Goal: Task Accomplishment & Management: Complete application form

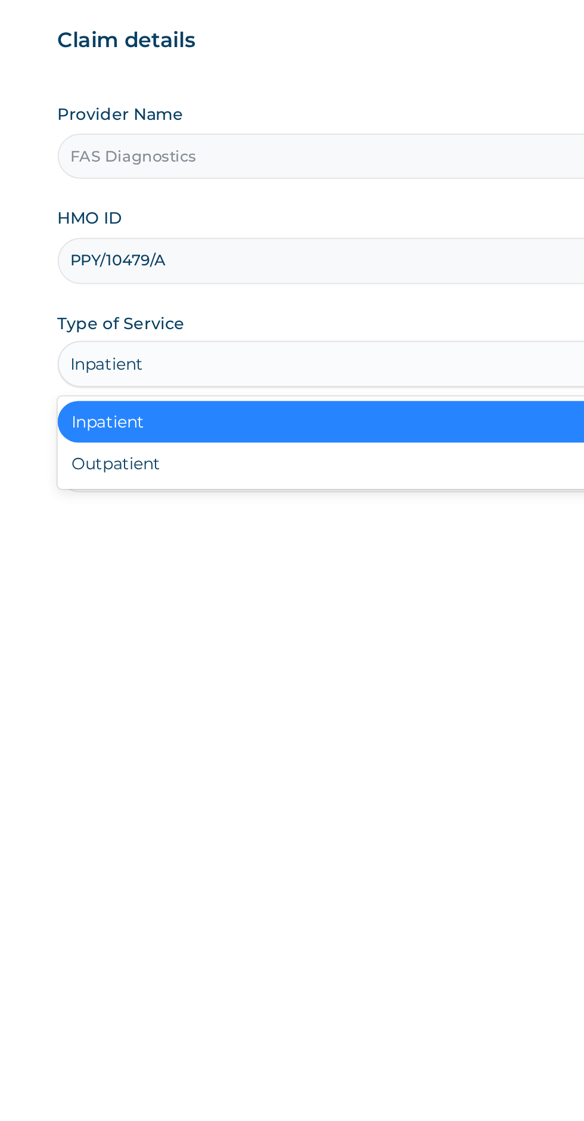
click at [202, 361] on div "Outpatient" at bounding box center [323, 371] width 289 height 21
type input "1"
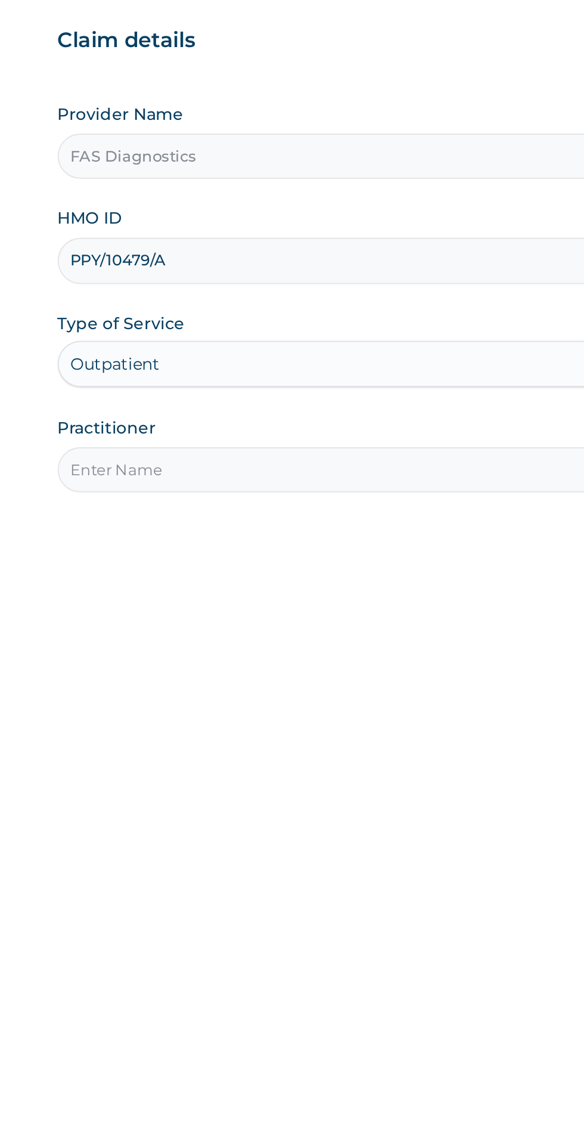
click at [204, 371] on input "Practitioner" at bounding box center [361, 374] width 364 height 23
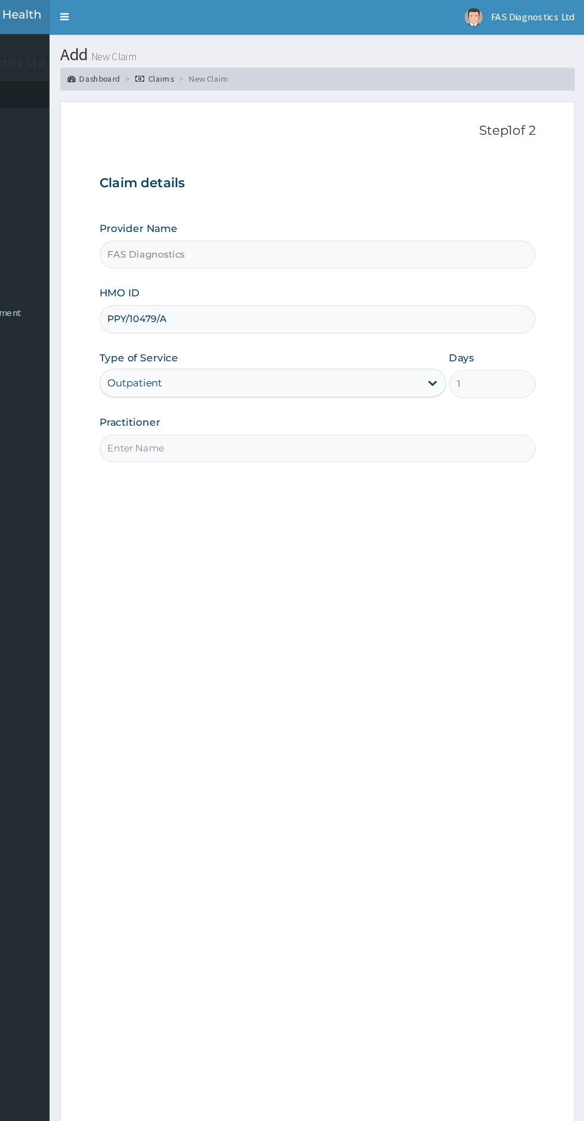
click at [215, 351] on label "Practitioner" at bounding box center [204, 353] width 51 height 12
click at [215, 363] on input "Practitioner" at bounding box center [361, 374] width 364 height 23
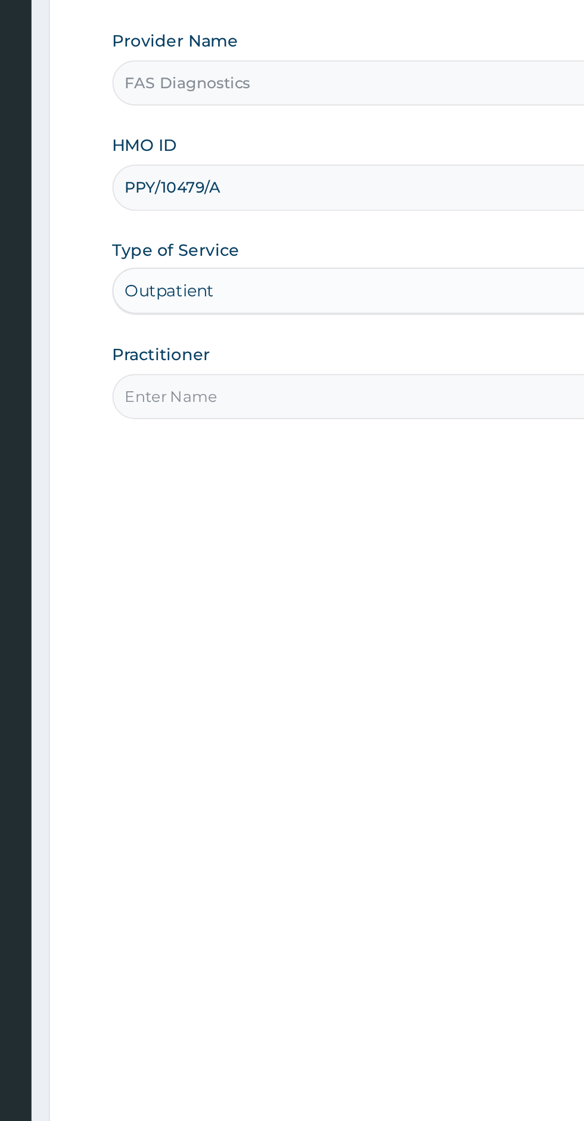
click at [206, 376] on input "Practitioner" at bounding box center [361, 374] width 364 height 23
click at [196, 374] on input "Sikitu David" at bounding box center [361, 374] width 364 height 23
click at [198, 374] on input "Sikitu David" at bounding box center [361, 374] width 364 height 23
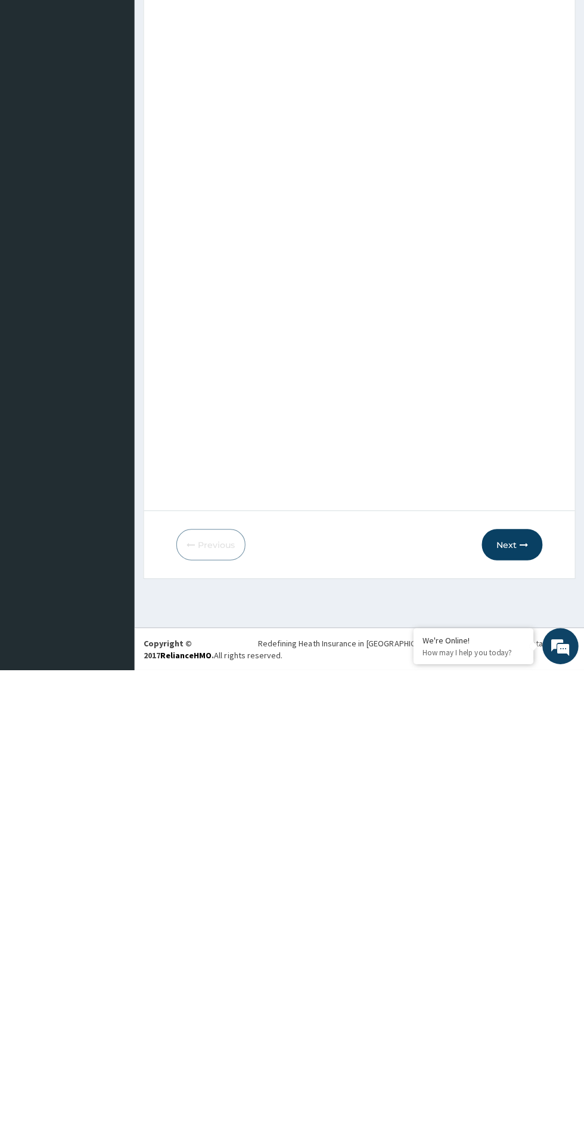
type input "Sikiru David"
click at [191, 829] on div "Step 1 of 2 Claim details Provider Name FAS Diagnostics HMO ID PPY/10479/A Type…" at bounding box center [361, 524] width 364 height 840
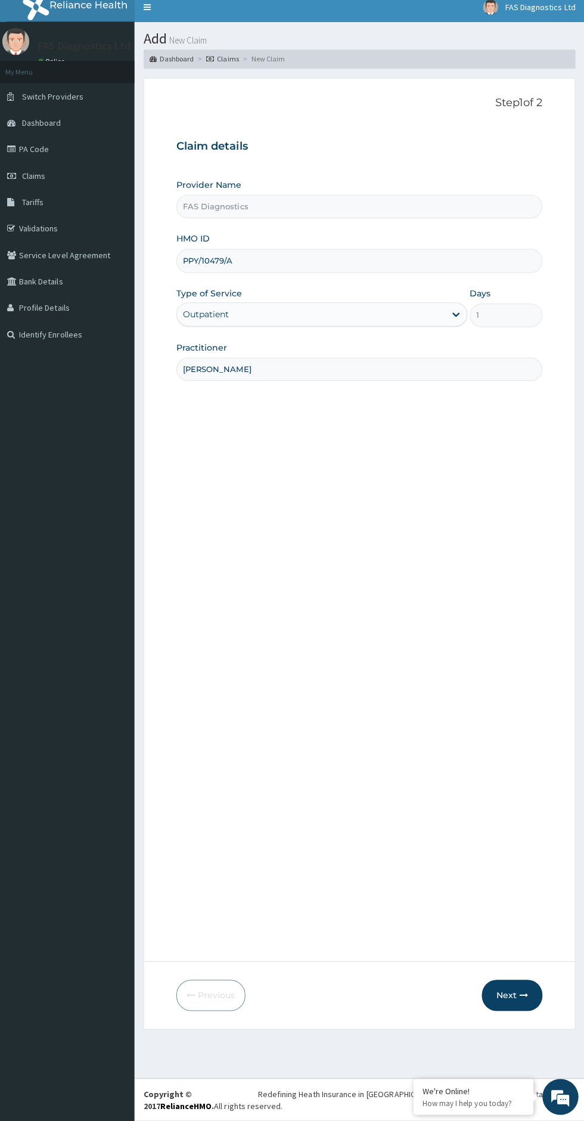
click at [534, 548] on div "Step 1 of 2 Claim details Provider Name FAS Diagnostics HMO ID PPY/10479/A Type…" at bounding box center [361, 524] width 364 height 840
click at [535, 1009] on button "Next" at bounding box center [512, 995] width 60 height 31
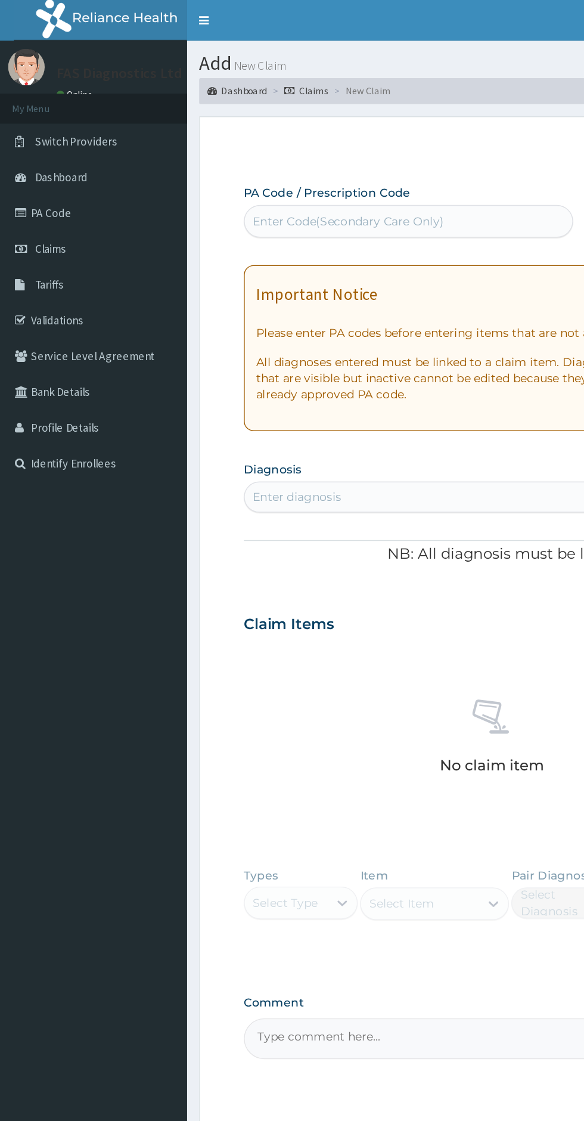
click at [38, 153] on link "PA Code" at bounding box center [68, 156] width 137 height 26
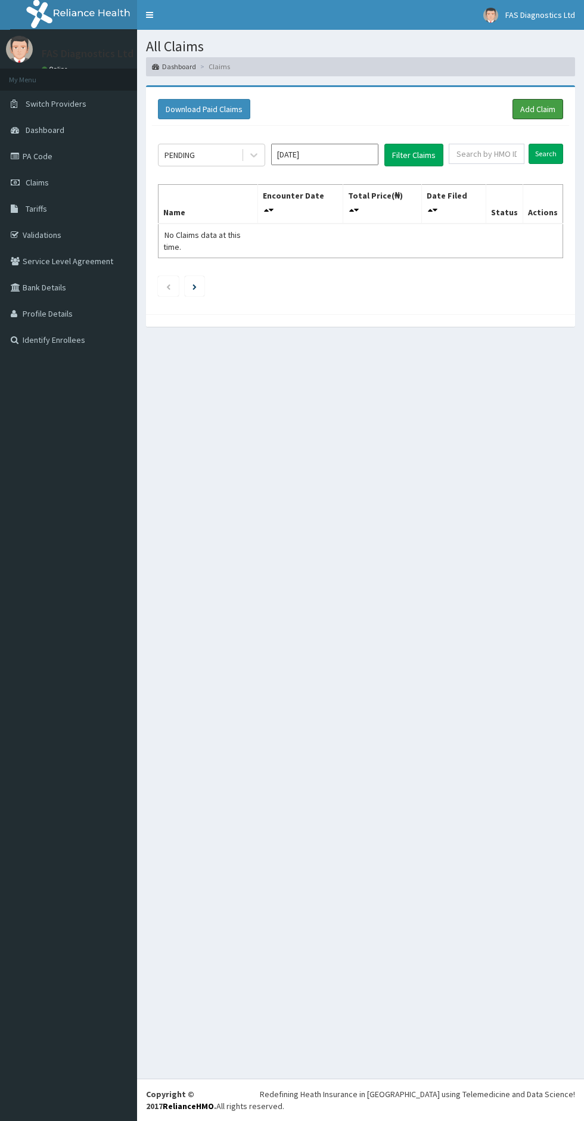
click at [533, 113] on link "Add Claim" at bounding box center [538, 109] width 51 height 20
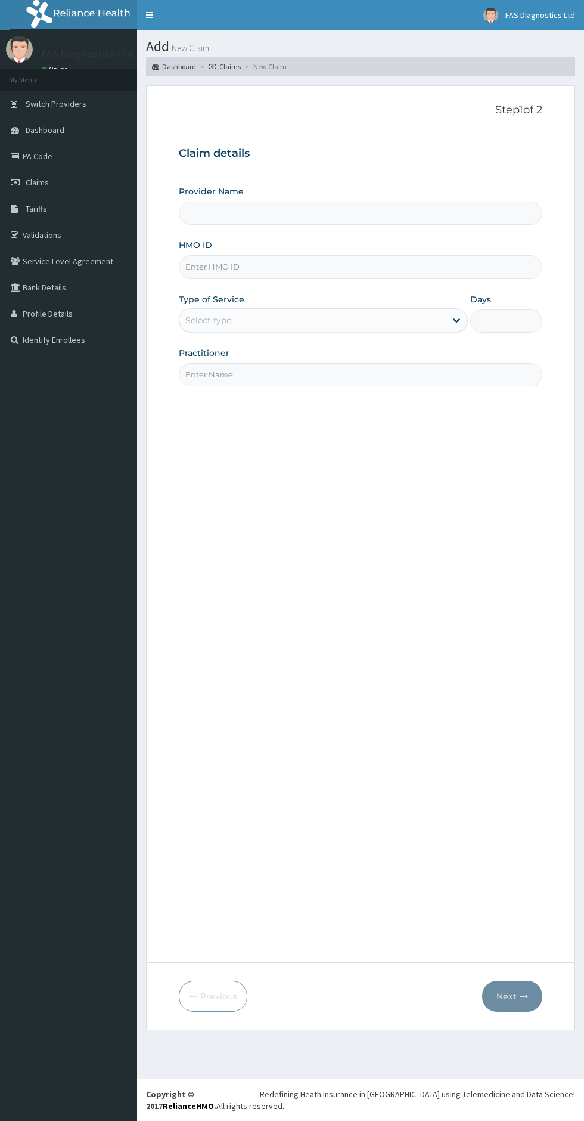
type input "FAS Diagnostics"
click at [219, 266] on input "HMO ID" at bounding box center [361, 266] width 364 height 23
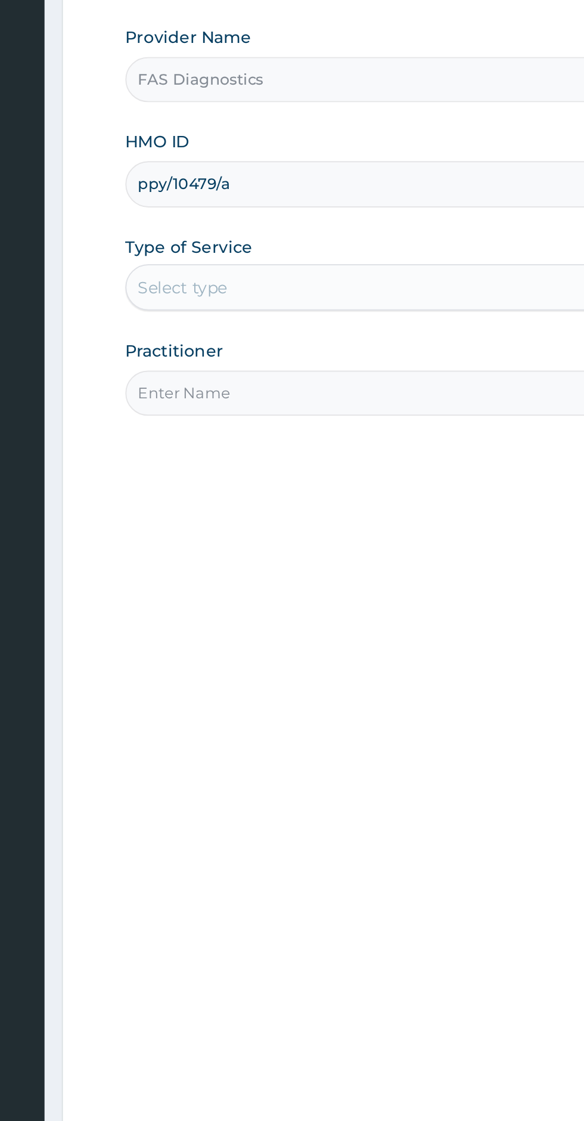
type input "ppy/10479/a"
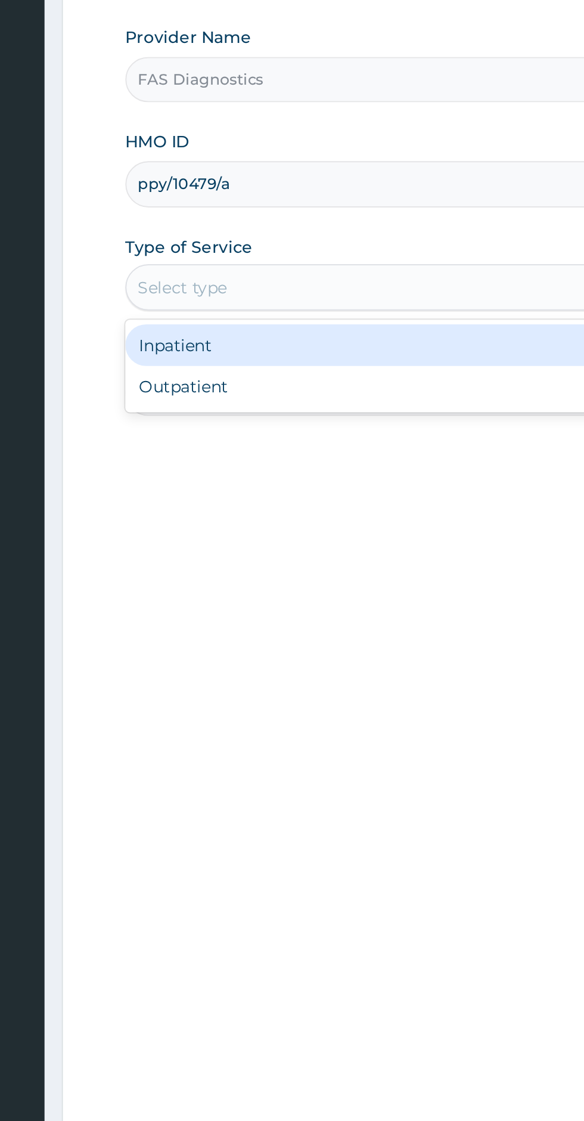
click at [199, 373] on div "Outpatient" at bounding box center [323, 371] width 289 height 21
type input "1"
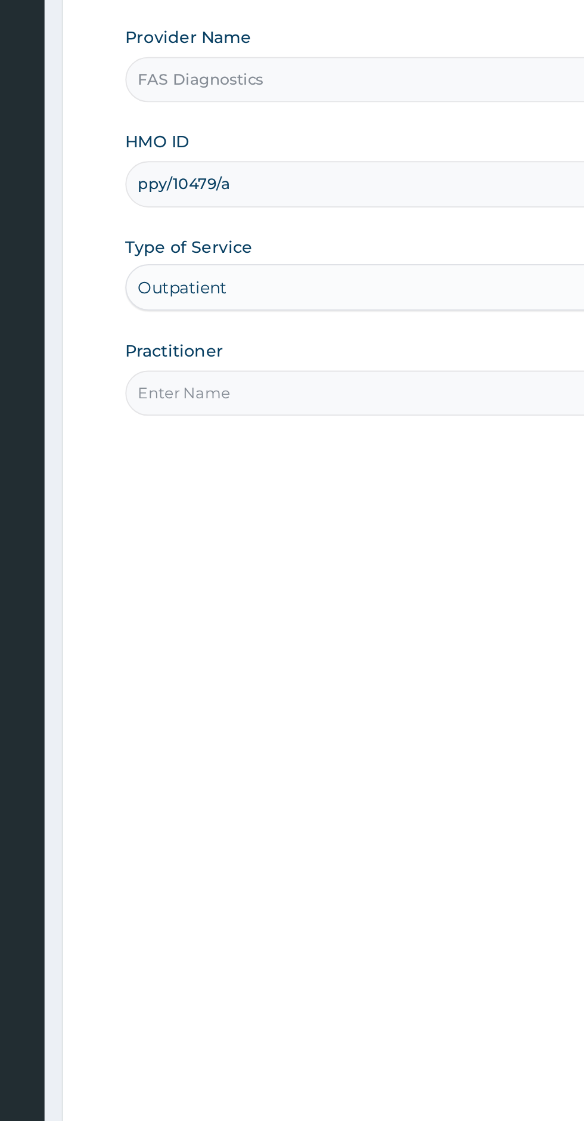
click at [211, 376] on input "Practitioner" at bounding box center [361, 374] width 364 height 23
click at [207, 368] on input "Practitioner" at bounding box center [361, 374] width 364 height 23
type input "[PERSON_NAME]"
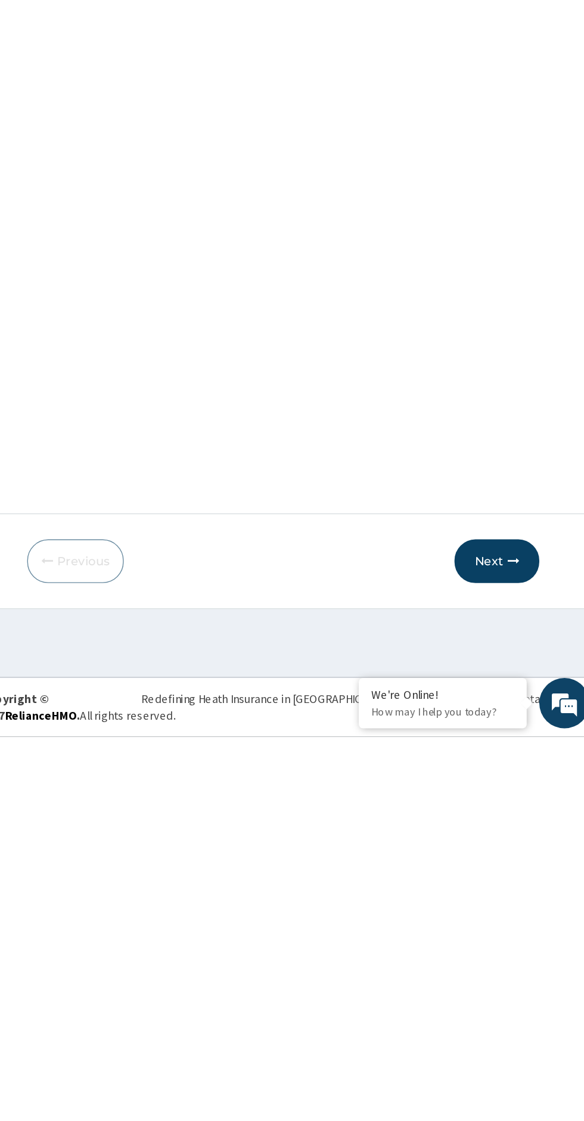
click at [526, 1006] on button "Next" at bounding box center [512, 995] width 60 height 31
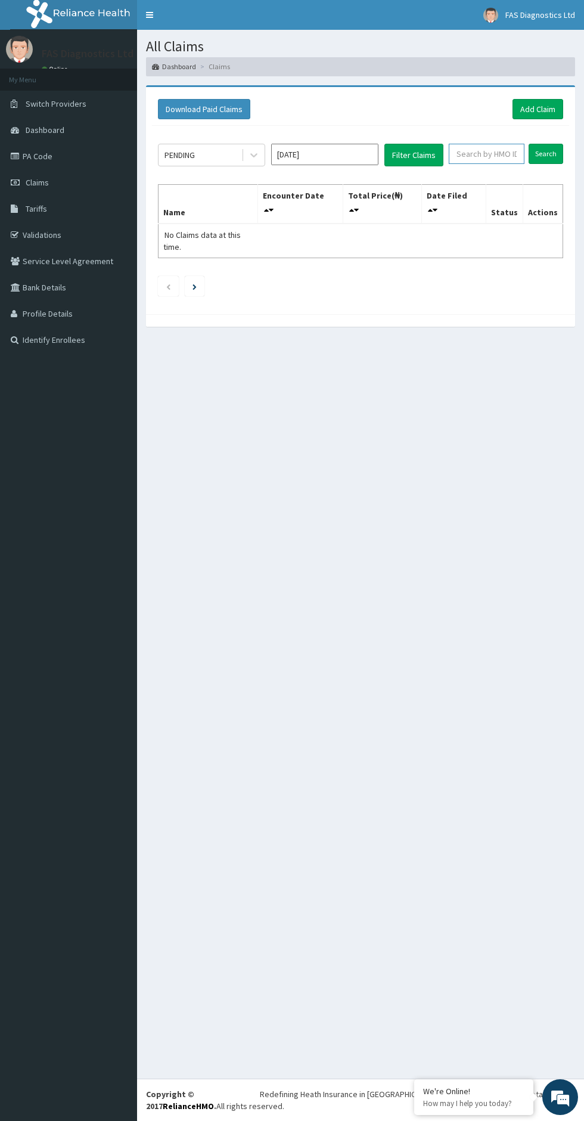
click at [475, 153] on input "text" at bounding box center [487, 154] width 76 height 20
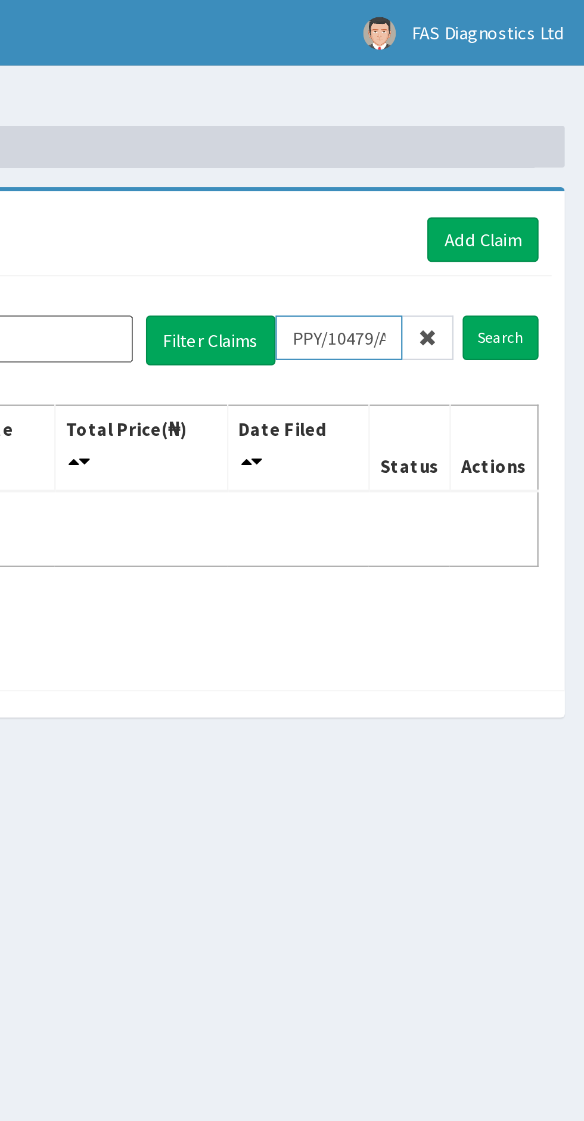
type input "PPY/10479/A"
click at [558, 156] on input "Search" at bounding box center [546, 154] width 35 height 20
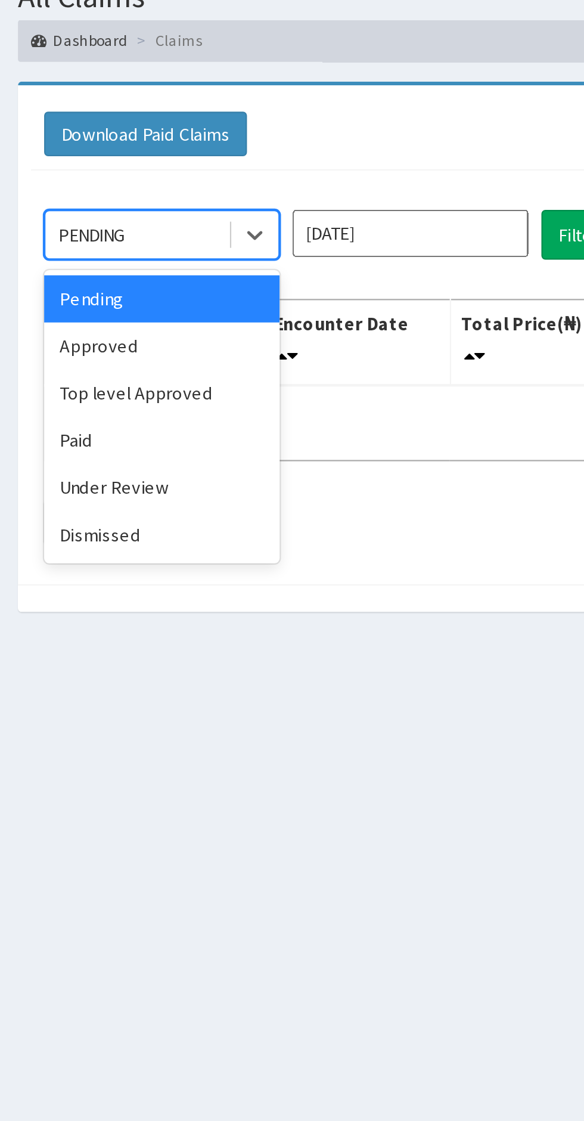
click at [182, 208] on div "Approved" at bounding box center [211, 205] width 107 height 21
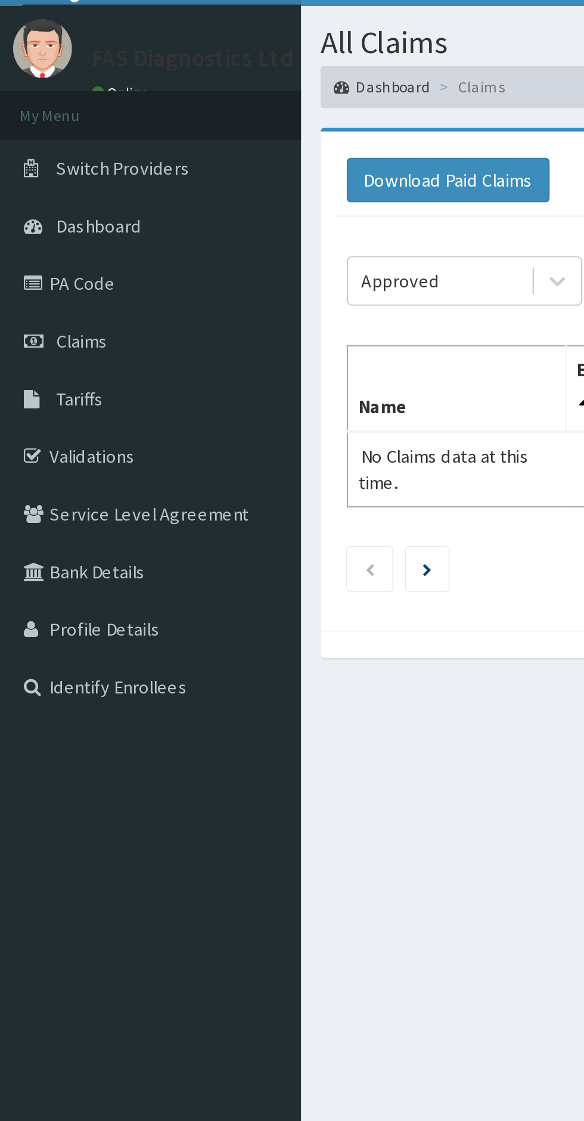
click at [38, 133] on span "Dashboard" at bounding box center [45, 130] width 39 height 11
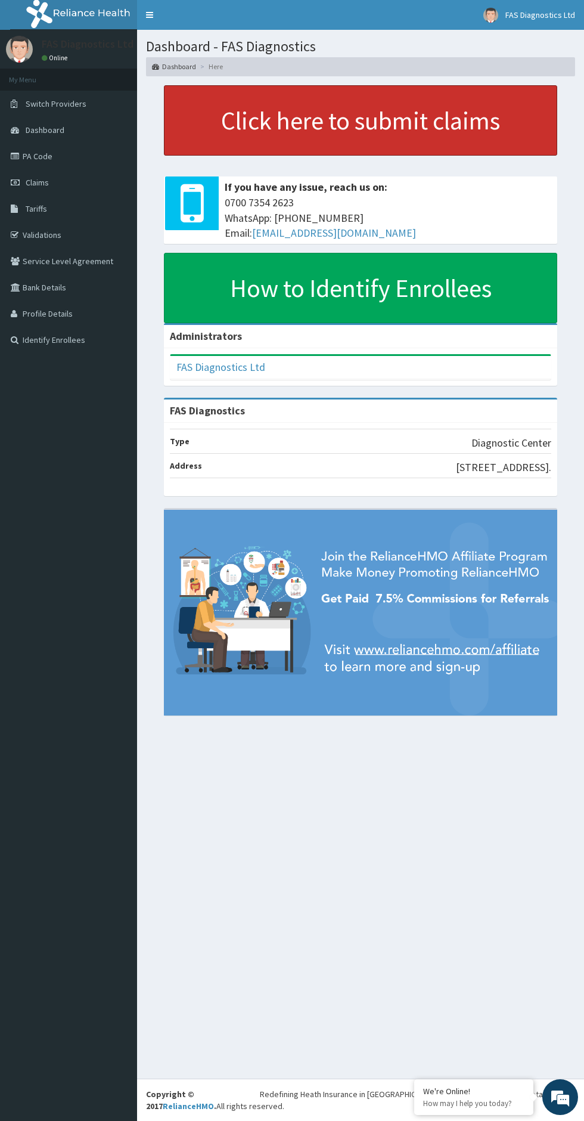
click at [262, 119] on link "Click here to submit claims" at bounding box center [360, 120] width 393 height 70
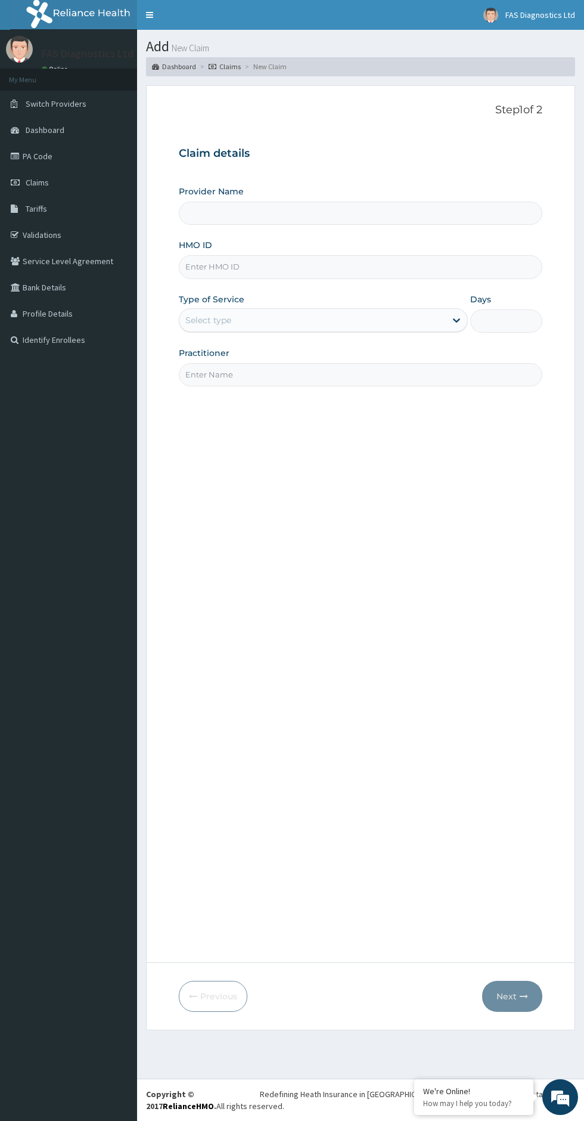
type input "FAS Diagnostics"
click at [209, 271] on input "HMO ID" at bounding box center [361, 266] width 364 height 23
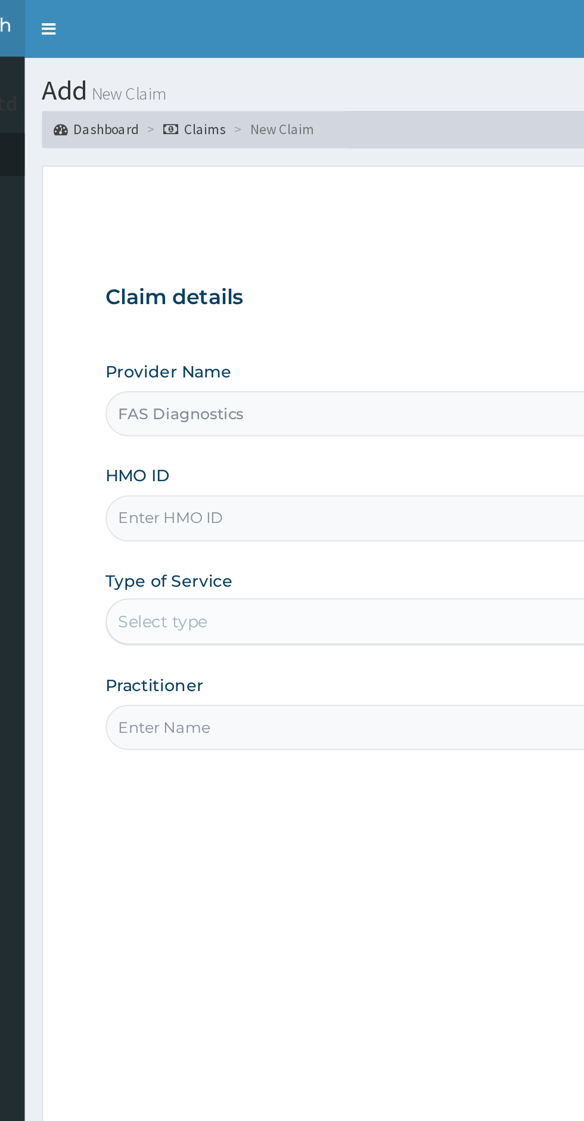
type input "SLB/10205/A"
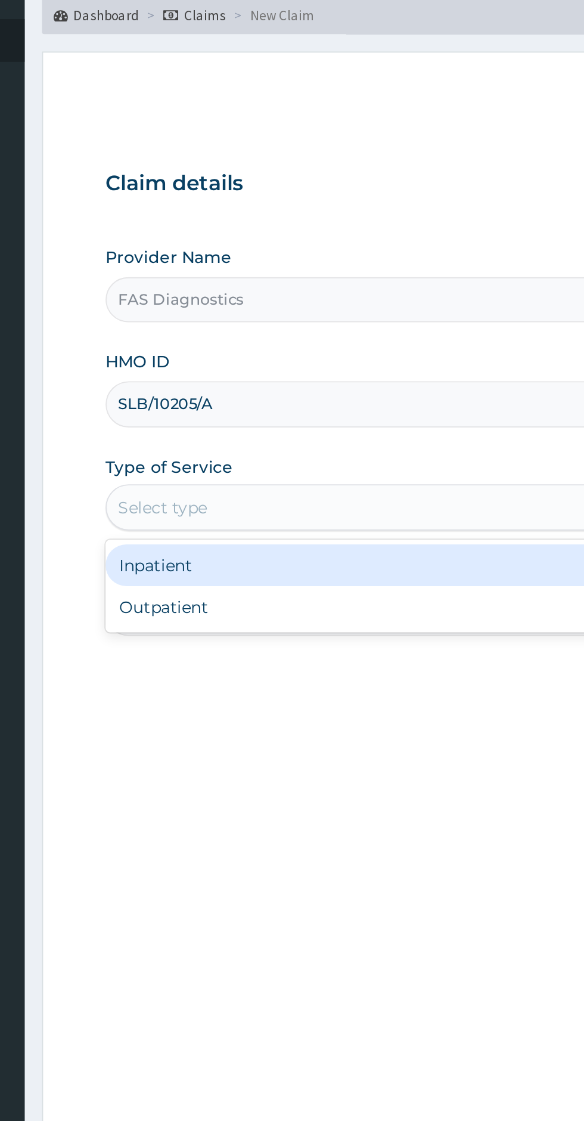
click at [203, 373] on div "Outpatient" at bounding box center [323, 371] width 289 height 21
type input "1"
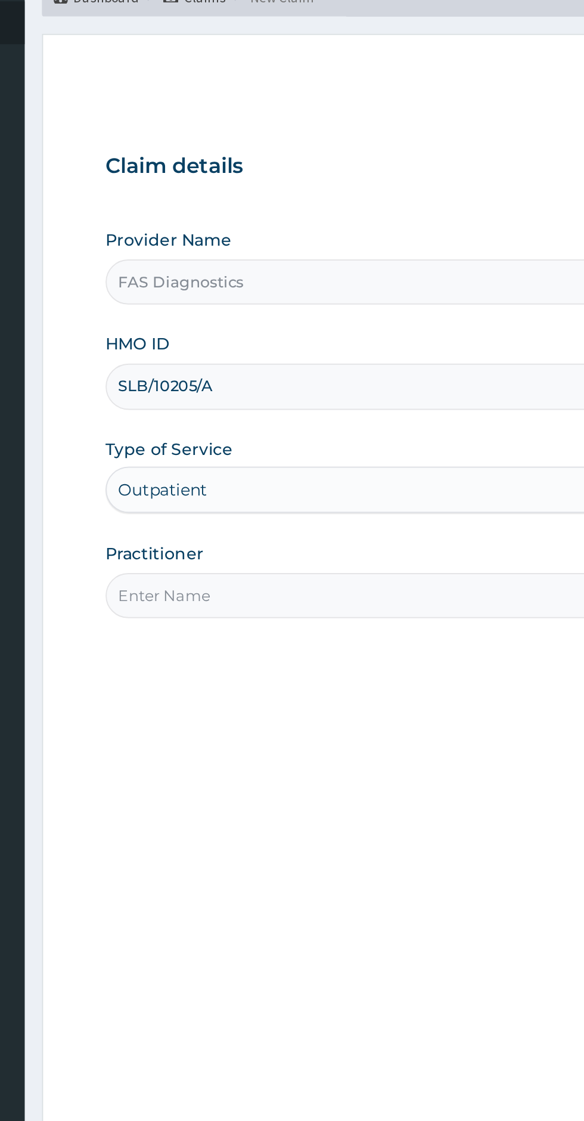
click at [210, 373] on input "Practitioner" at bounding box center [361, 374] width 364 height 23
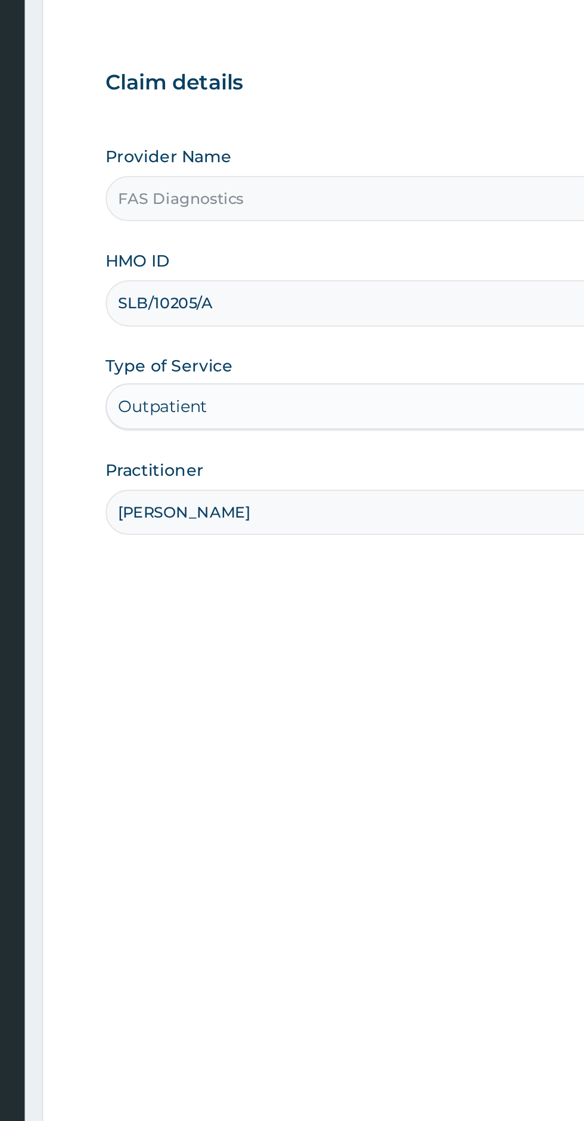
type input "Okoroh"
type input "OKOROH FAITH"
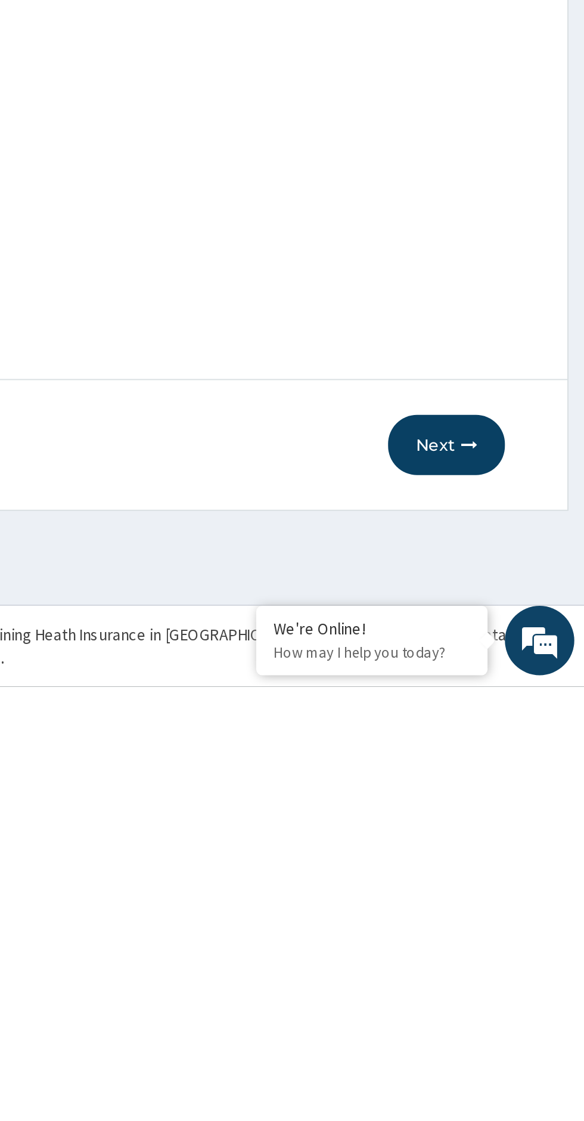
click at [517, 1000] on button "Next" at bounding box center [512, 995] width 60 height 31
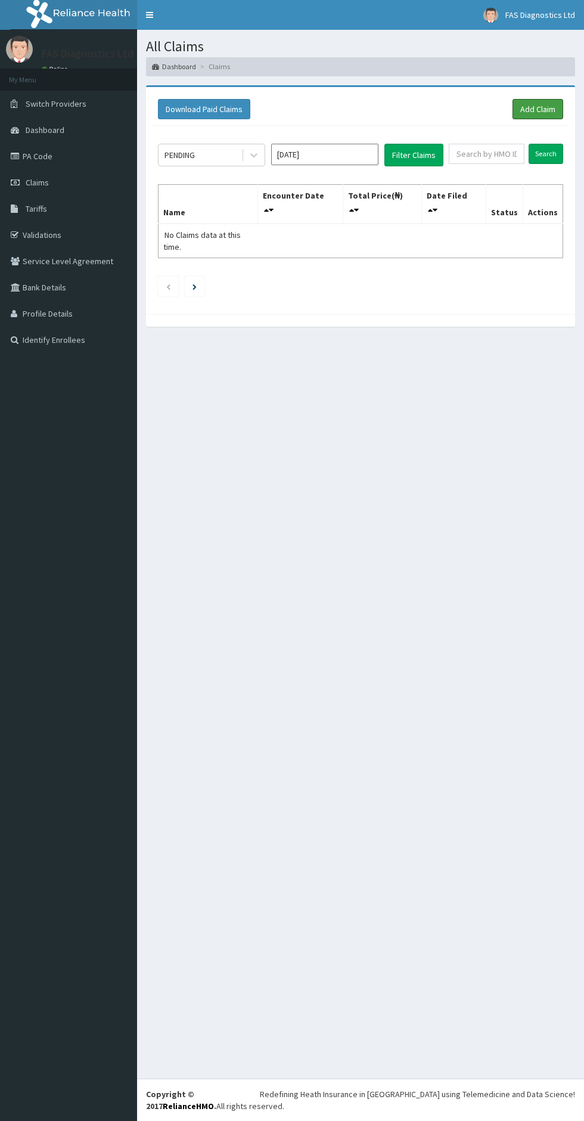
click at [539, 108] on link "Add Claim" at bounding box center [538, 109] width 51 height 20
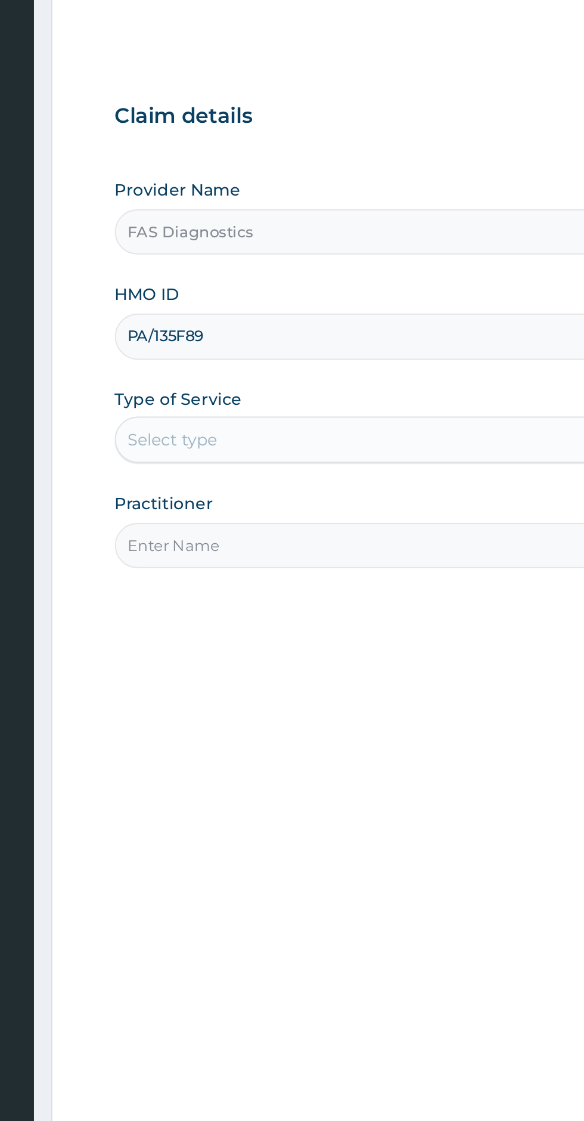
type input "PA/135F89"
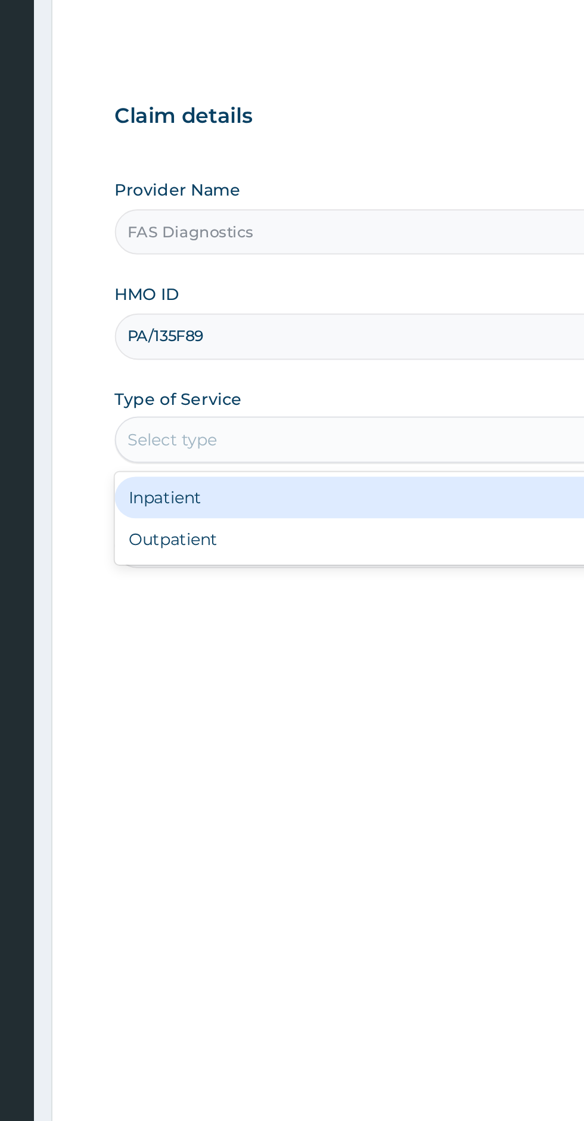
click at [204, 375] on div "Outpatient" at bounding box center [323, 371] width 289 height 21
type input "1"
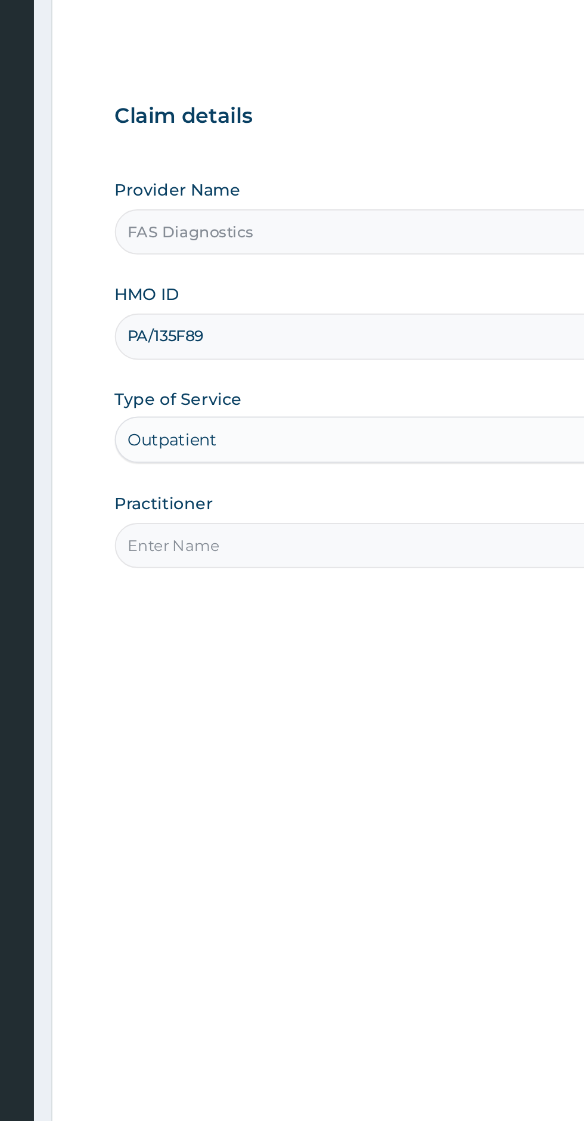
click at [212, 374] on input "Practitioner" at bounding box center [361, 374] width 364 height 23
type input "David Jamiu Sikiru"
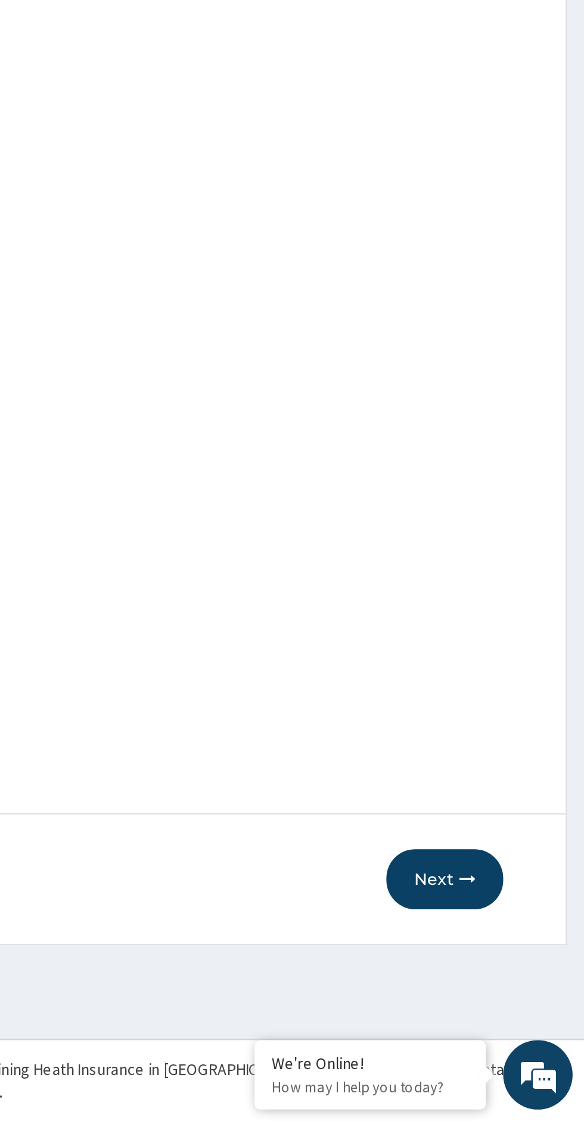
click at [519, 985] on button "Next" at bounding box center [512, 995] width 60 height 31
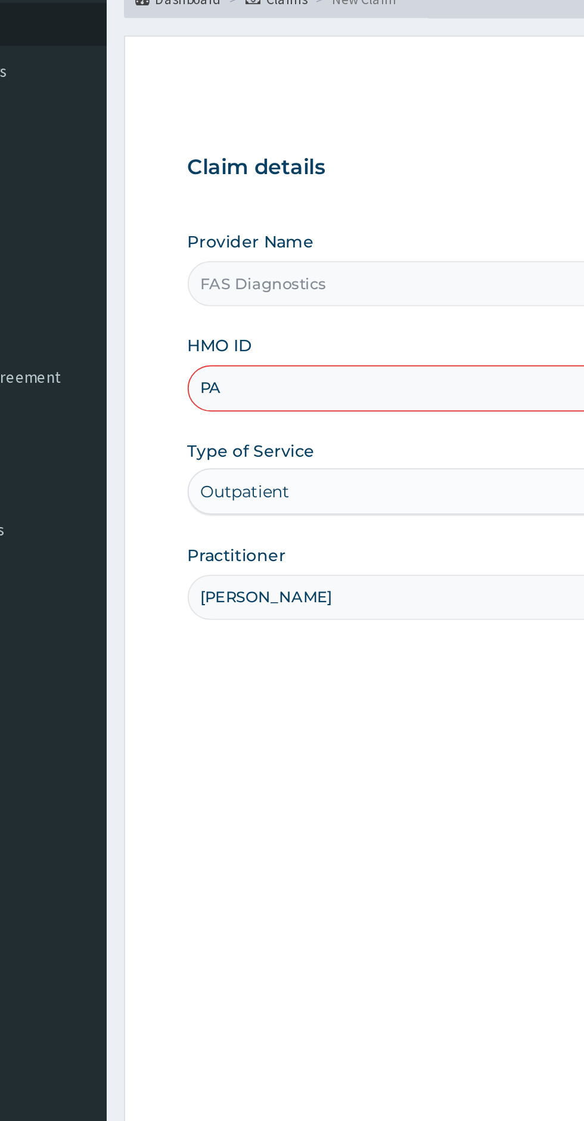
type input "P"
type input "ppy/10479/a"
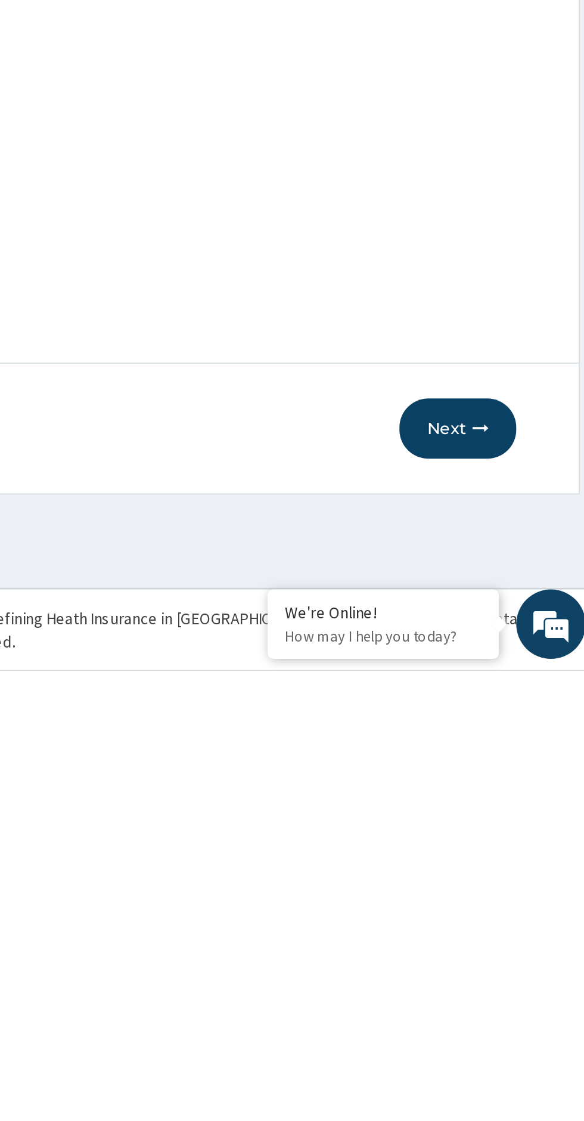
click at [517, 992] on button "Next" at bounding box center [512, 995] width 60 height 31
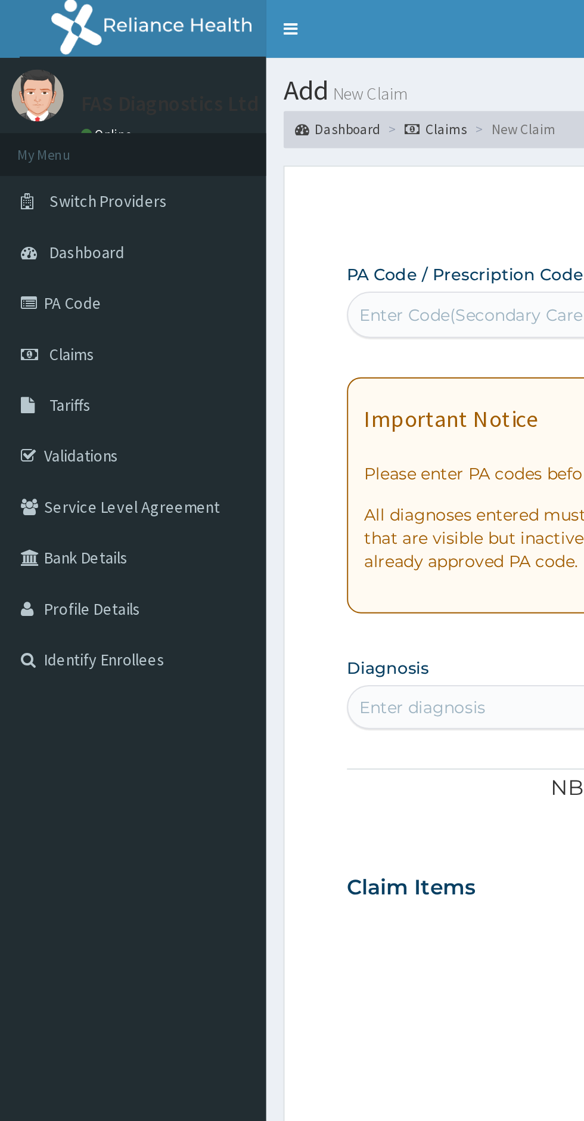
click at [31, 156] on link "PA Code" at bounding box center [68, 156] width 137 height 26
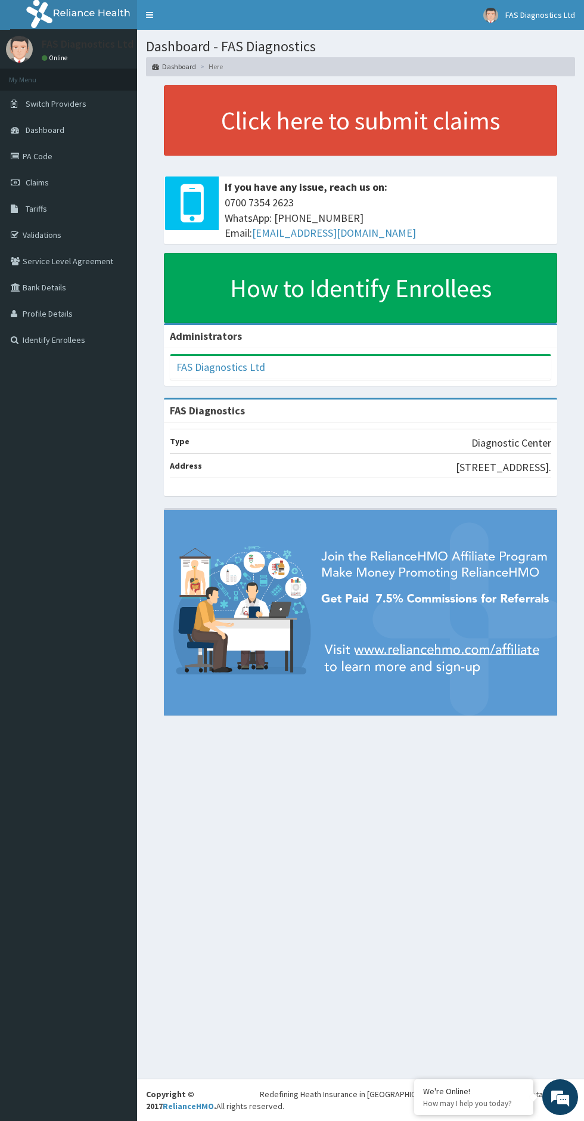
click at [46, 135] on span "Dashboard" at bounding box center [45, 130] width 39 height 11
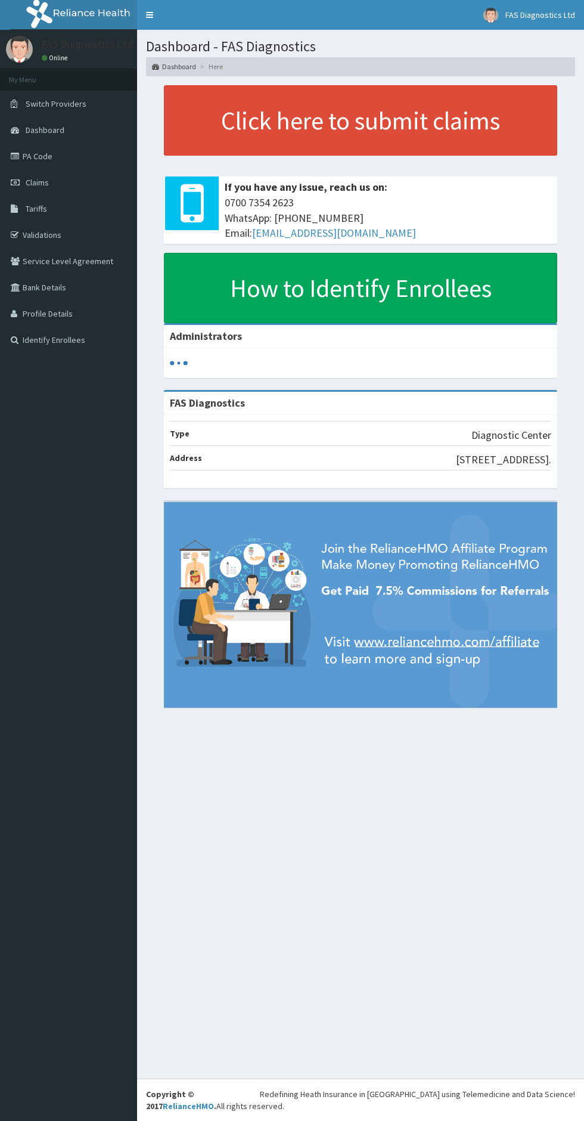
click at [36, 156] on link "PA Code" at bounding box center [68, 156] width 137 height 26
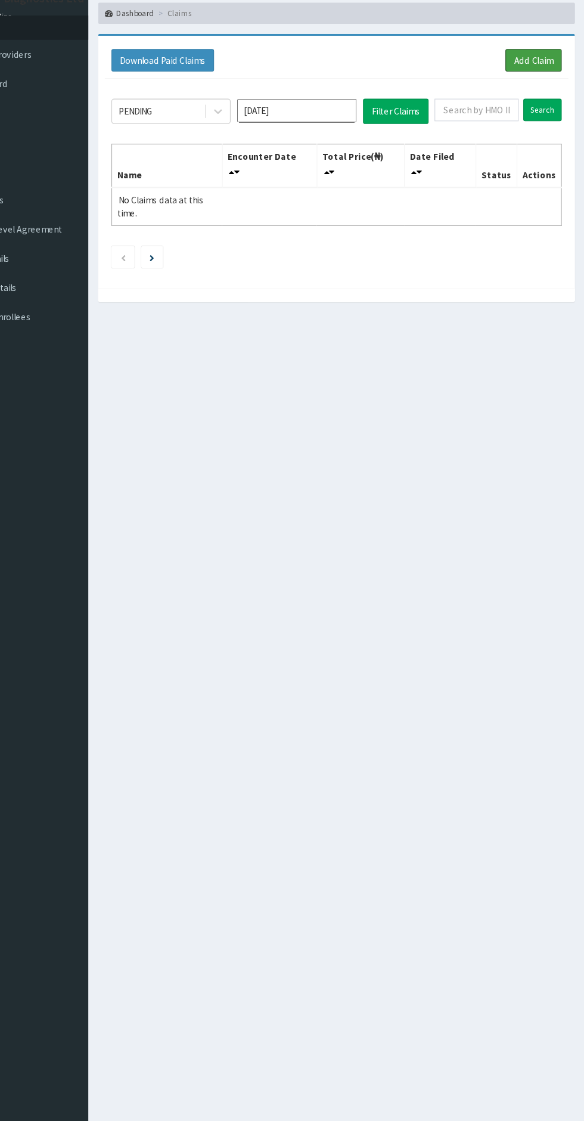
click at [541, 114] on link "Add Claim" at bounding box center [538, 109] width 51 height 20
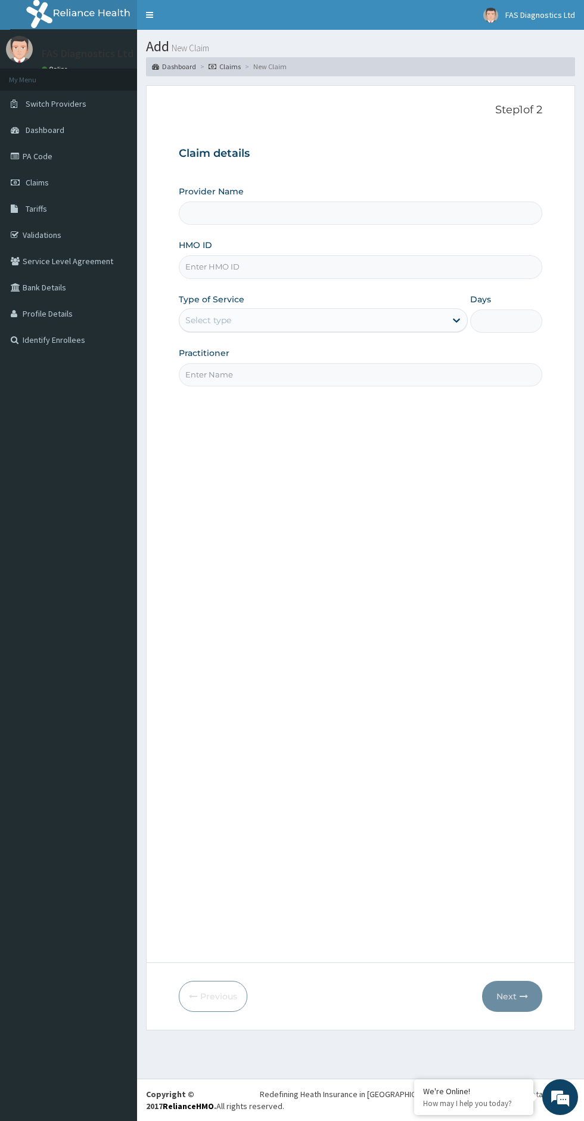
click at [216, 266] on input "HMO ID" at bounding box center [361, 266] width 364 height 23
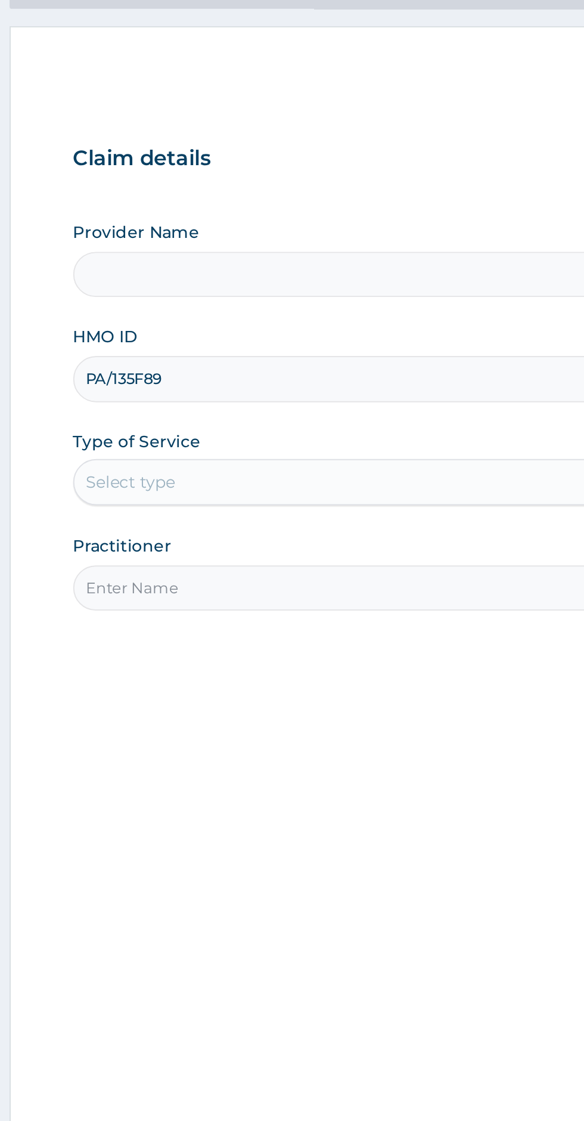
type input "PA/135F89"
click at [217, 212] on input "Provider Name" at bounding box center [361, 212] width 364 height 23
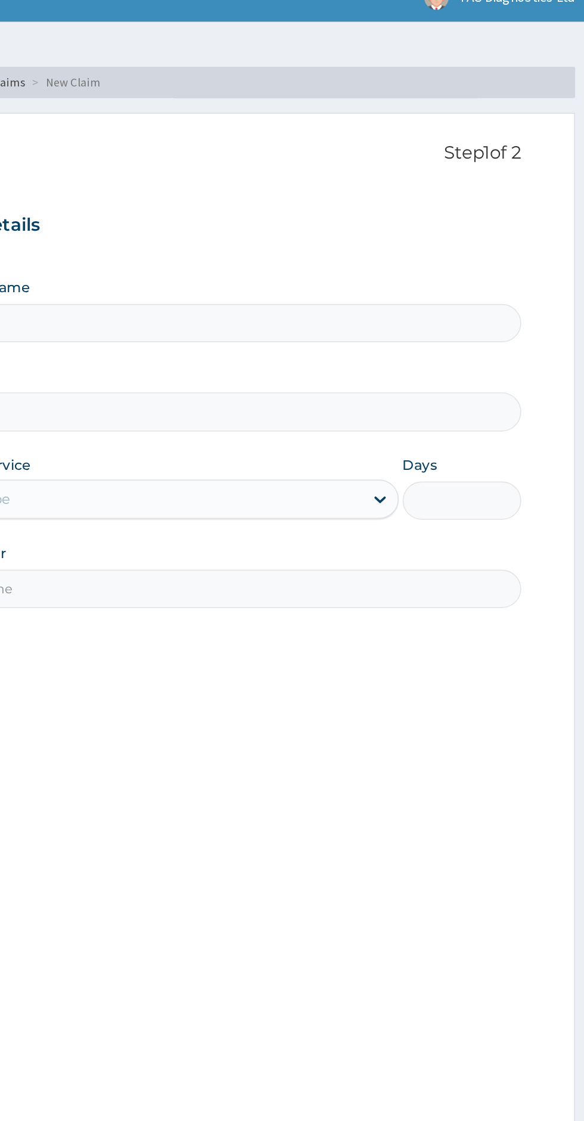
type input "FAS Diagnostics"
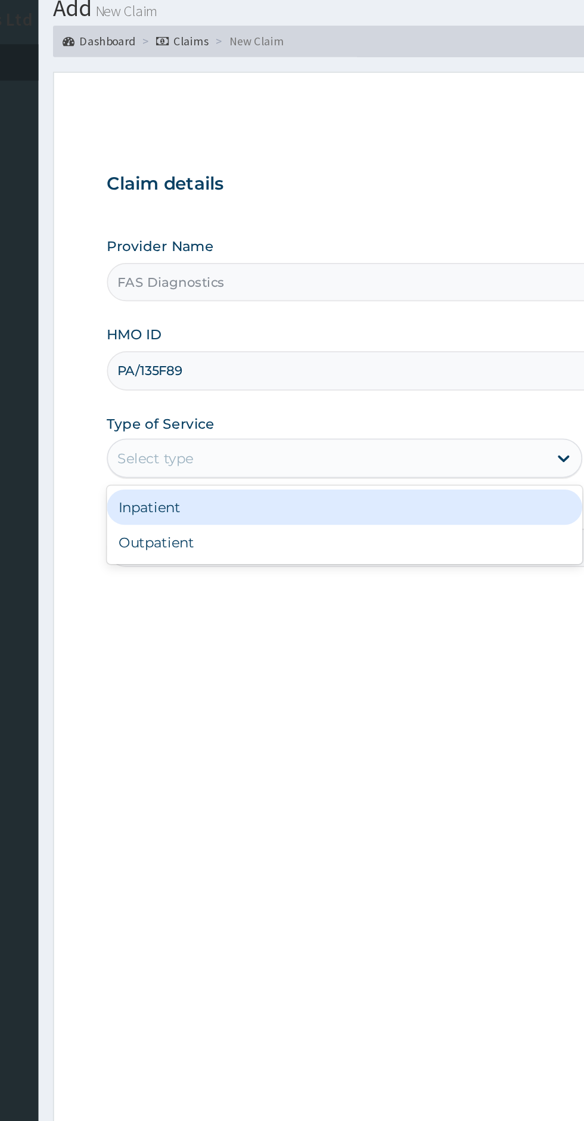
click at [210, 350] on div "Inpatient" at bounding box center [323, 349] width 289 height 21
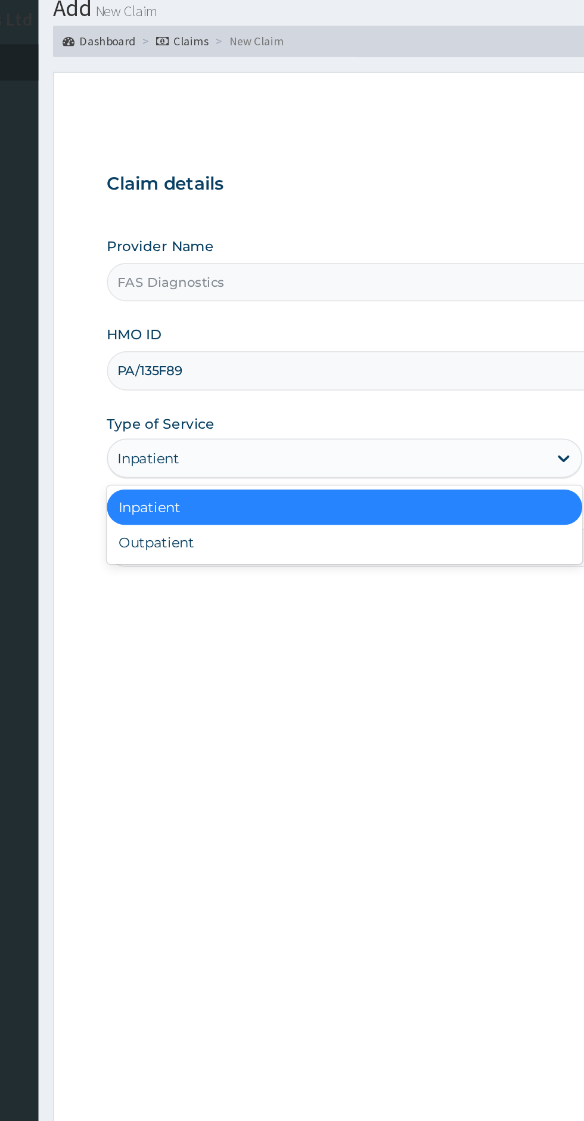
click at [212, 369] on div "Outpatient" at bounding box center [323, 371] width 289 height 21
type input "1"
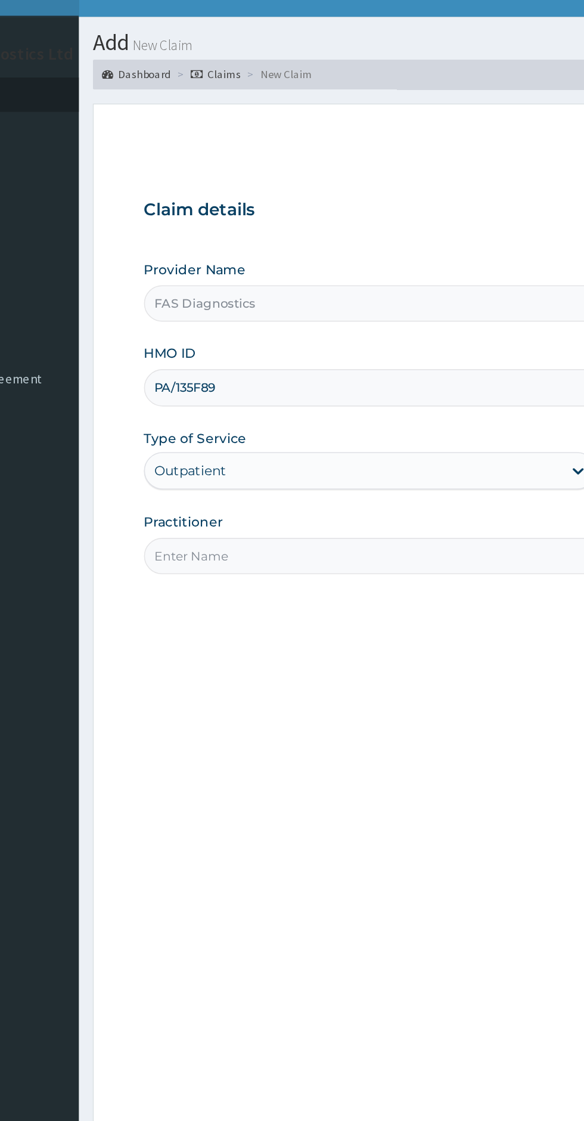
click at [224, 378] on input "Practitioner" at bounding box center [361, 374] width 364 height 23
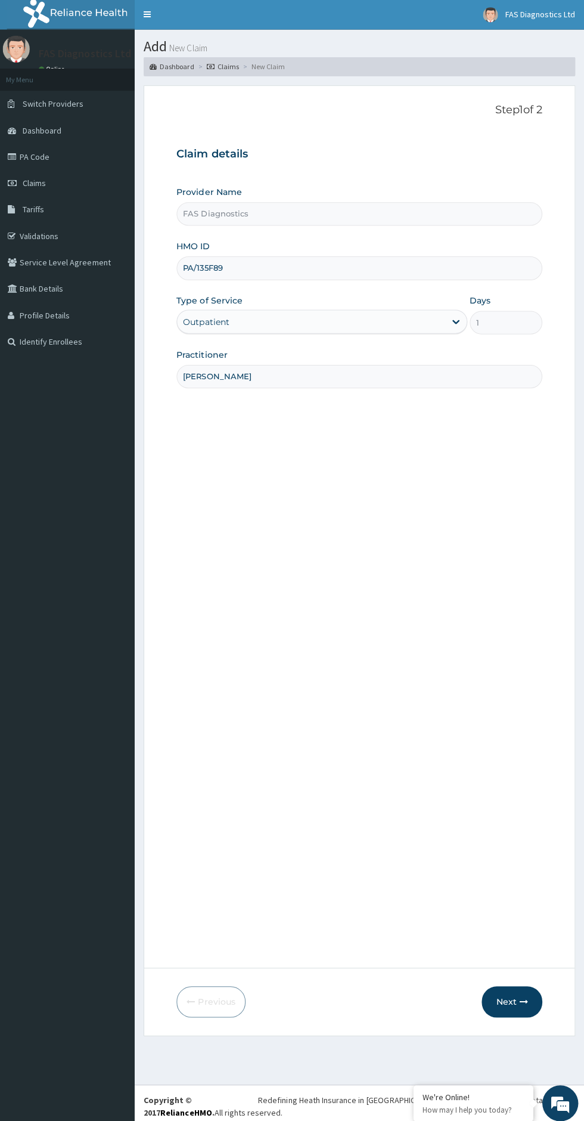
type input "[PERSON_NAME]"
click at [524, 995] on icon "button" at bounding box center [524, 996] width 8 height 8
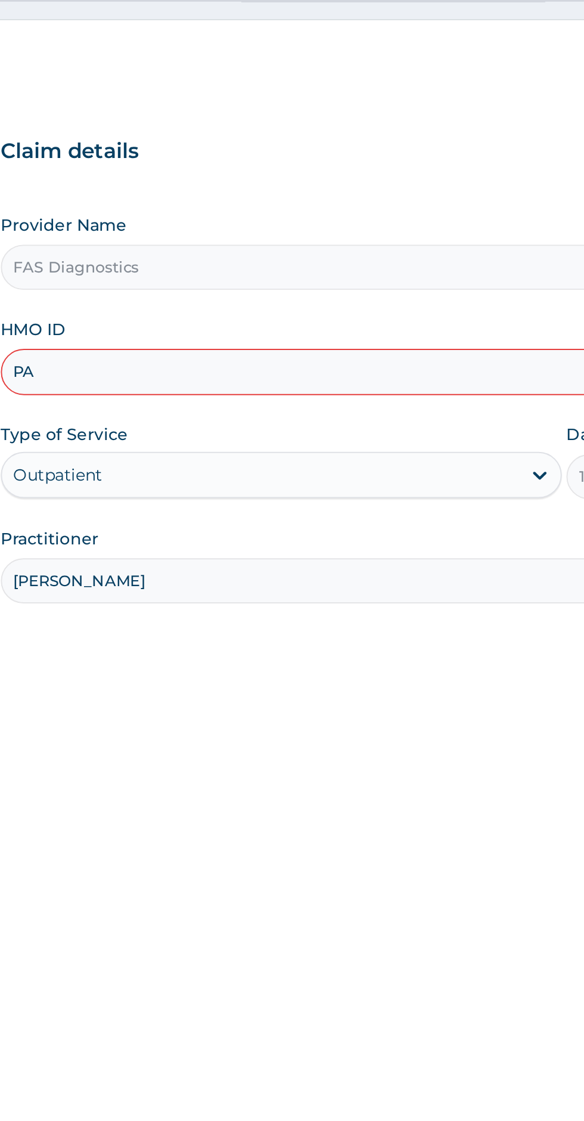
type input "P"
type input "PPY/10479/A"
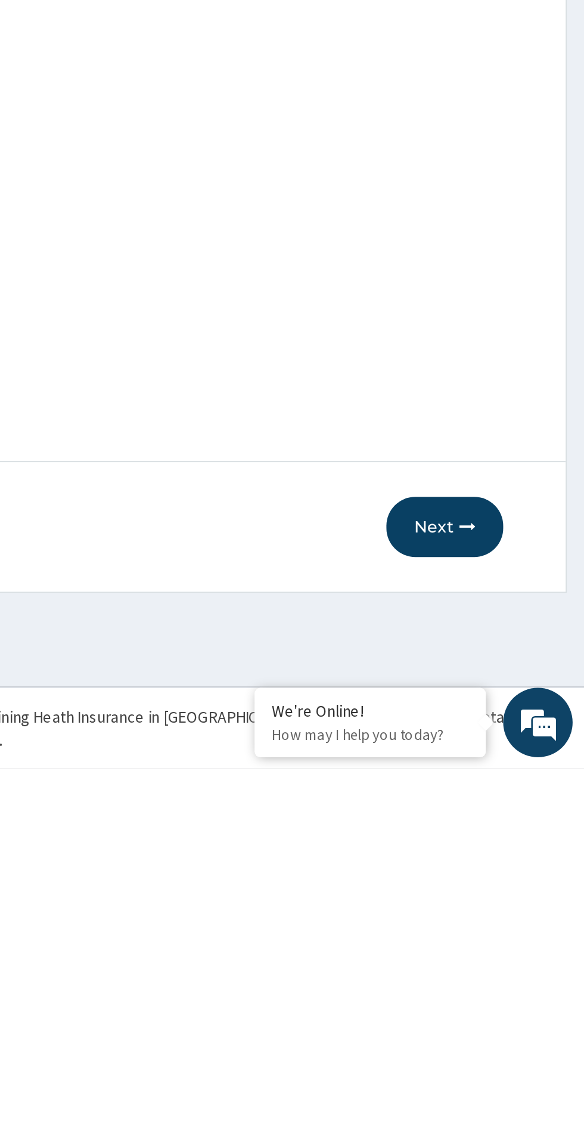
click at [514, 997] on button "Next" at bounding box center [512, 995] width 60 height 31
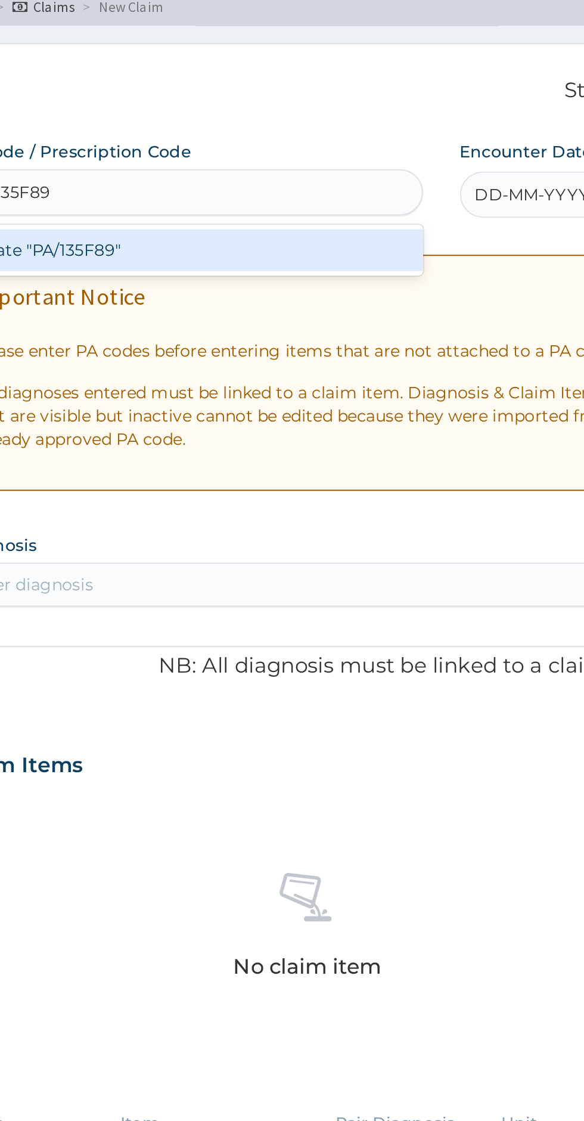
click at [258, 193] on div "Create "PA/135F89"" at bounding box center [299, 191] width 241 height 21
type input "PA/135F89"
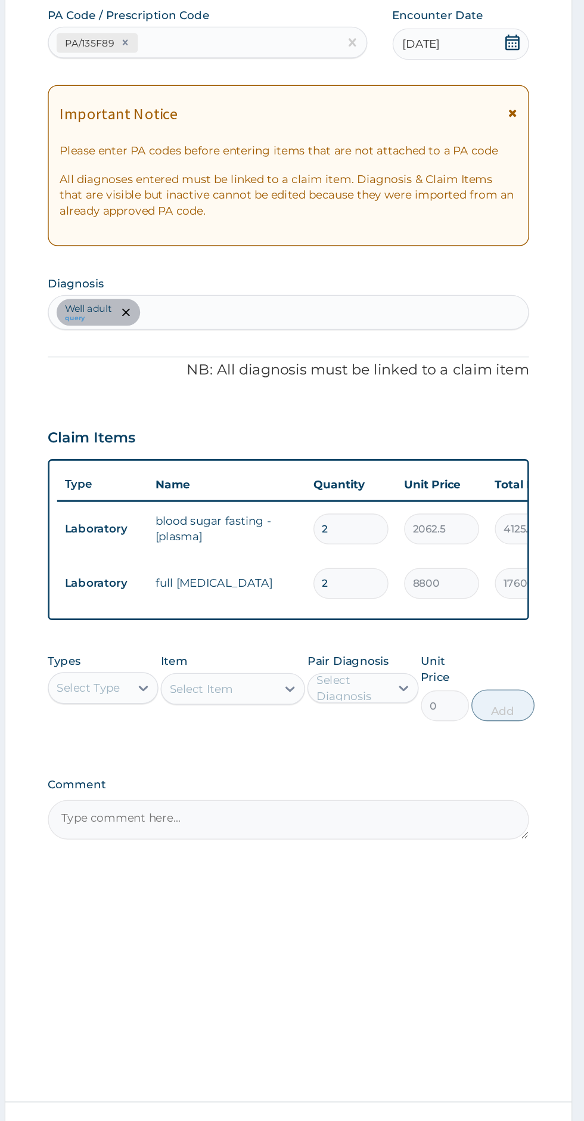
click at [142, 313] on section "Step 2 of 2 PA Code / Prescription Code PA/135F89 Encounter Date [DATE] Importa…" at bounding box center [360, 557] width 447 height 963
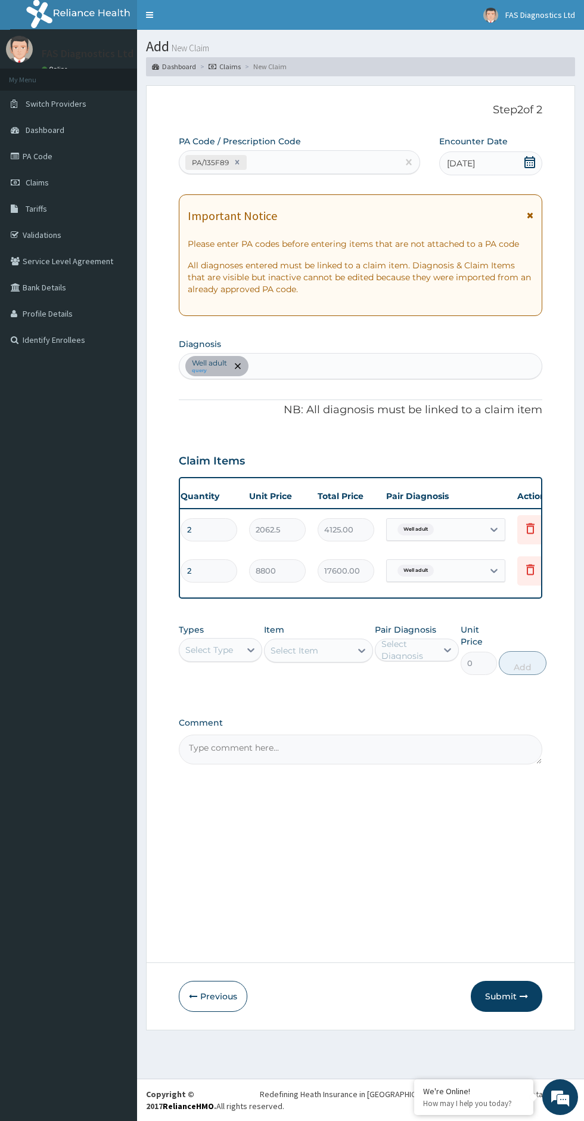
scroll to position [0, 234]
